Goal: Book appointment/travel/reservation

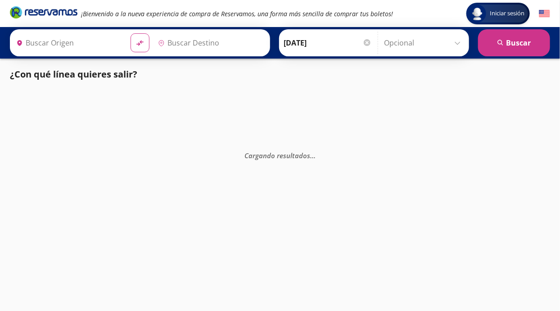
type input "[GEOGRAPHIC_DATA], [GEOGRAPHIC_DATA]"
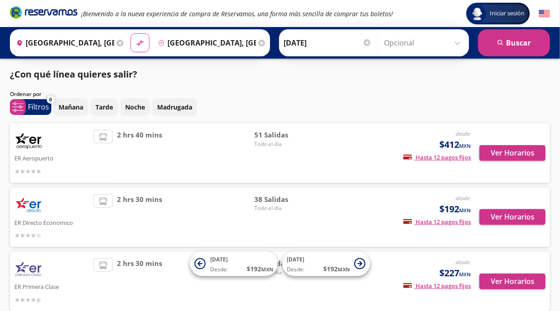
scroll to position [6, 0]
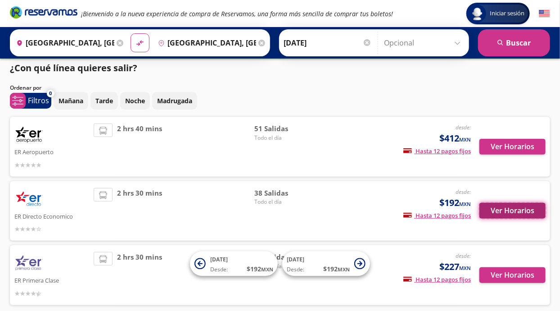
click at [522, 209] on button "Ver Horarios" at bounding box center [512, 211] width 66 height 16
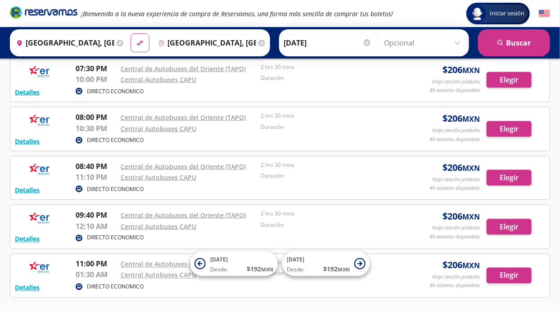
scroll to position [1686, 0]
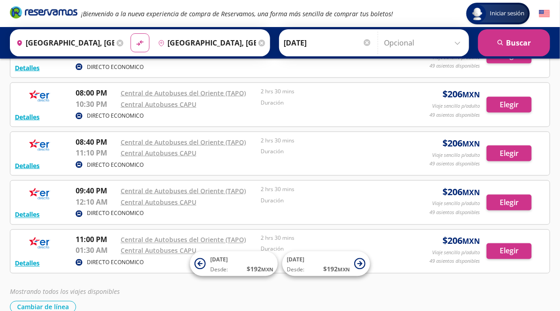
click at [293, 40] on input "[DATE]" at bounding box center [328, 43] width 88 height 23
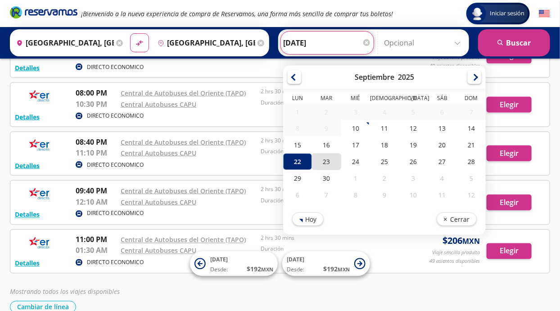
click at [329, 161] on div "23" at bounding box center [326, 161] width 29 height 17
type input "[DATE]"
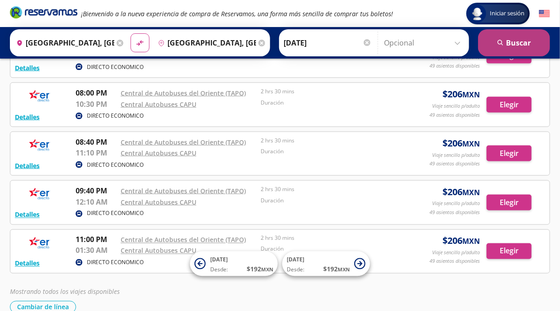
click at [532, 46] on button "search [GEOGRAPHIC_DATA]" at bounding box center [514, 42] width 72 height 27
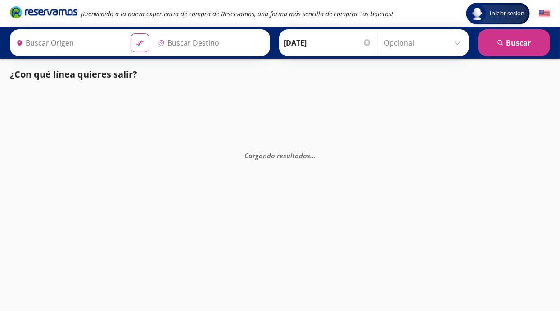
type input "[GEOGRAPHIC_DATA], [GEOGRAPHIC_DATA]"
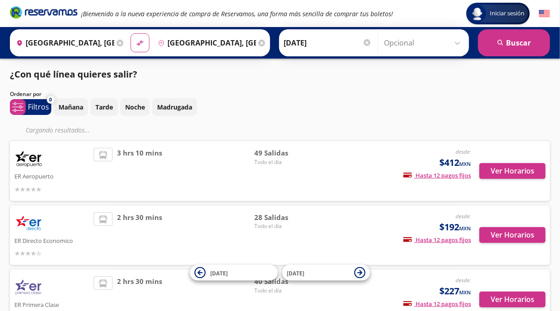
scroll to position [24, 0]
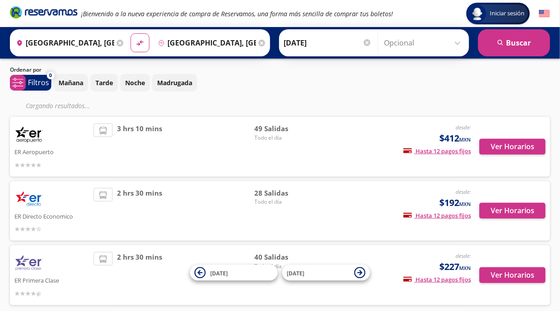
click at [526, 184] on div "ER Directo Economico desde: $192 MXN Hasta 12 pagos fijos Pagos fijos en compra…" at bounding box center [280, 211] width 540 height 60
click at [526, 211] on button "Ver Horarios" at bounding box center [512, 211] width 66 height 16
